Goal: Task Accomplishment & Management: Manage account settings

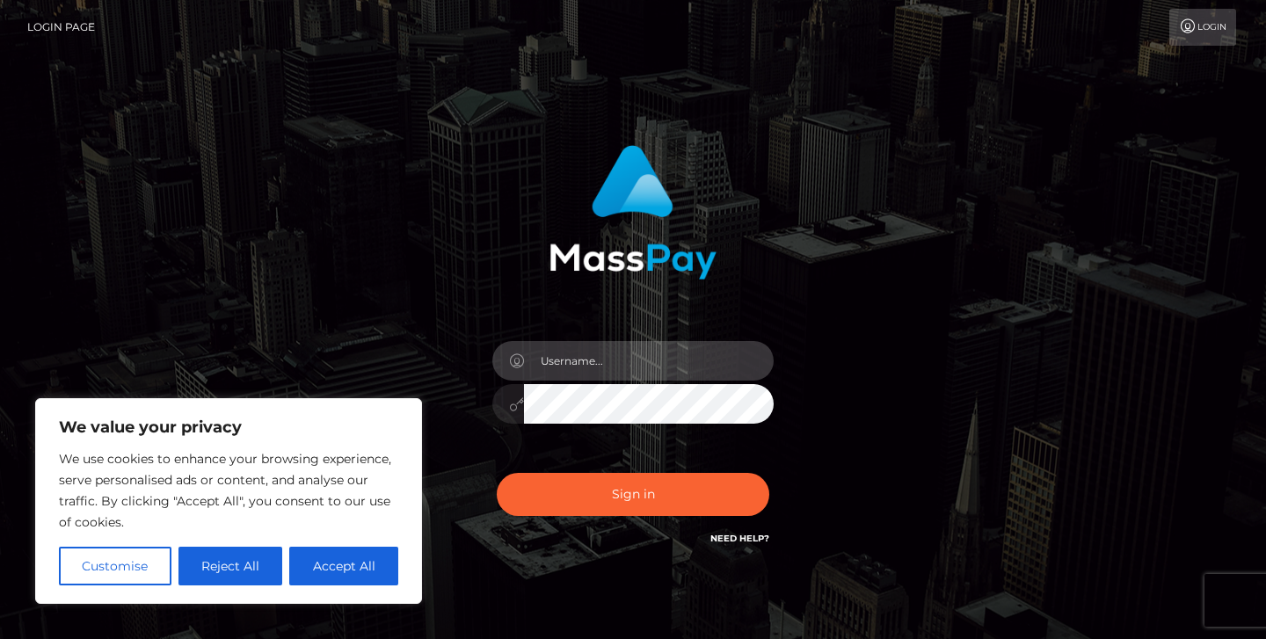
type input "jeremyfeist"
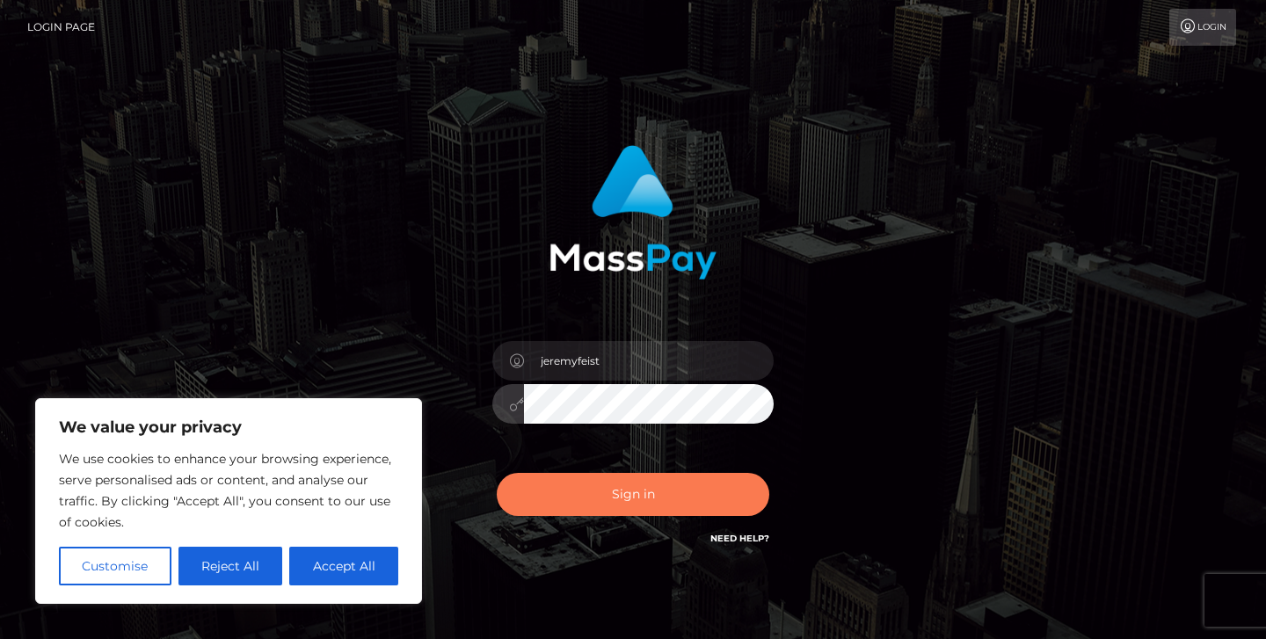
click at [544, 512] on button "Sign in" at bounding box center [633, 494] width 272 height 43
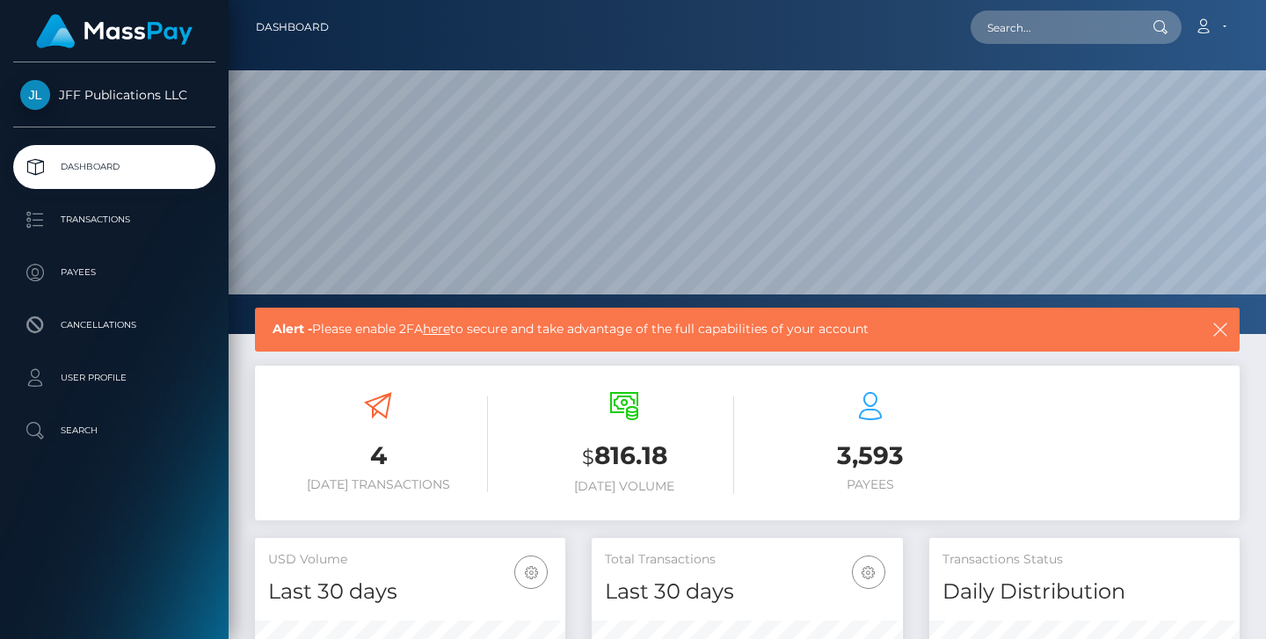
scroll to position [310, 311]
click at [97, 211] on p "Transactions" at bounding box center [114, 220] width 188 height 26
